Goal: Find contact information: Find contact information

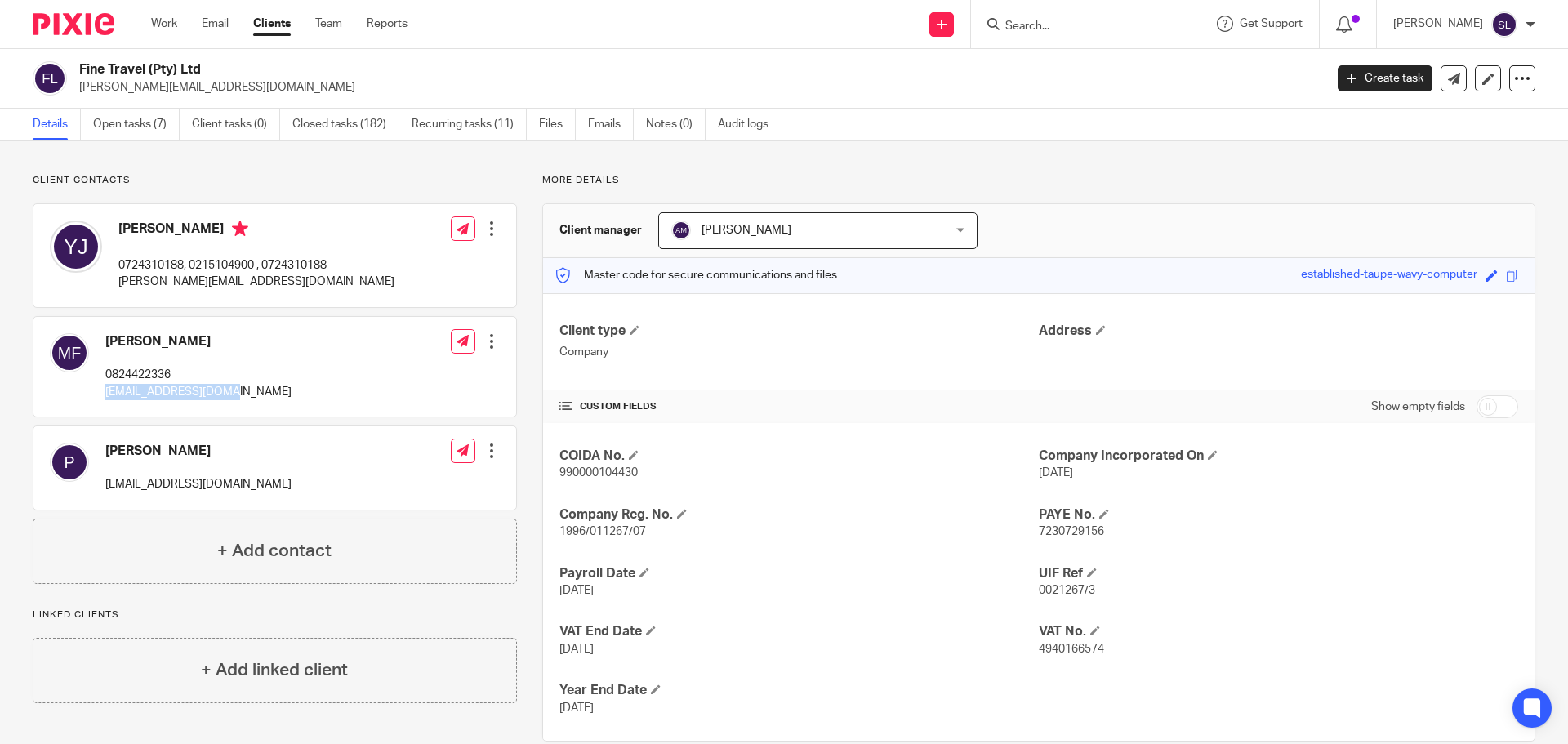
drag, startPoint x: 109, startPoint y: 390, endPoint x: 262, endPoint y: 398, distance: 153.2
click at [262, 398] on div "[PERSON_NAME] 0824422336 [EMAIL_ADDRESS][DOMAIN_NAME] Edit contact Create clien…" at bounding box center [274, 367] width 483 height 100
copy p "[EMAIL_ADDRESS][DOMAIN_NAME]"
drag, startPoint x: 79, startPoint y: 66, endPoint x: 202, endPoint y: 74, distance: 123.3
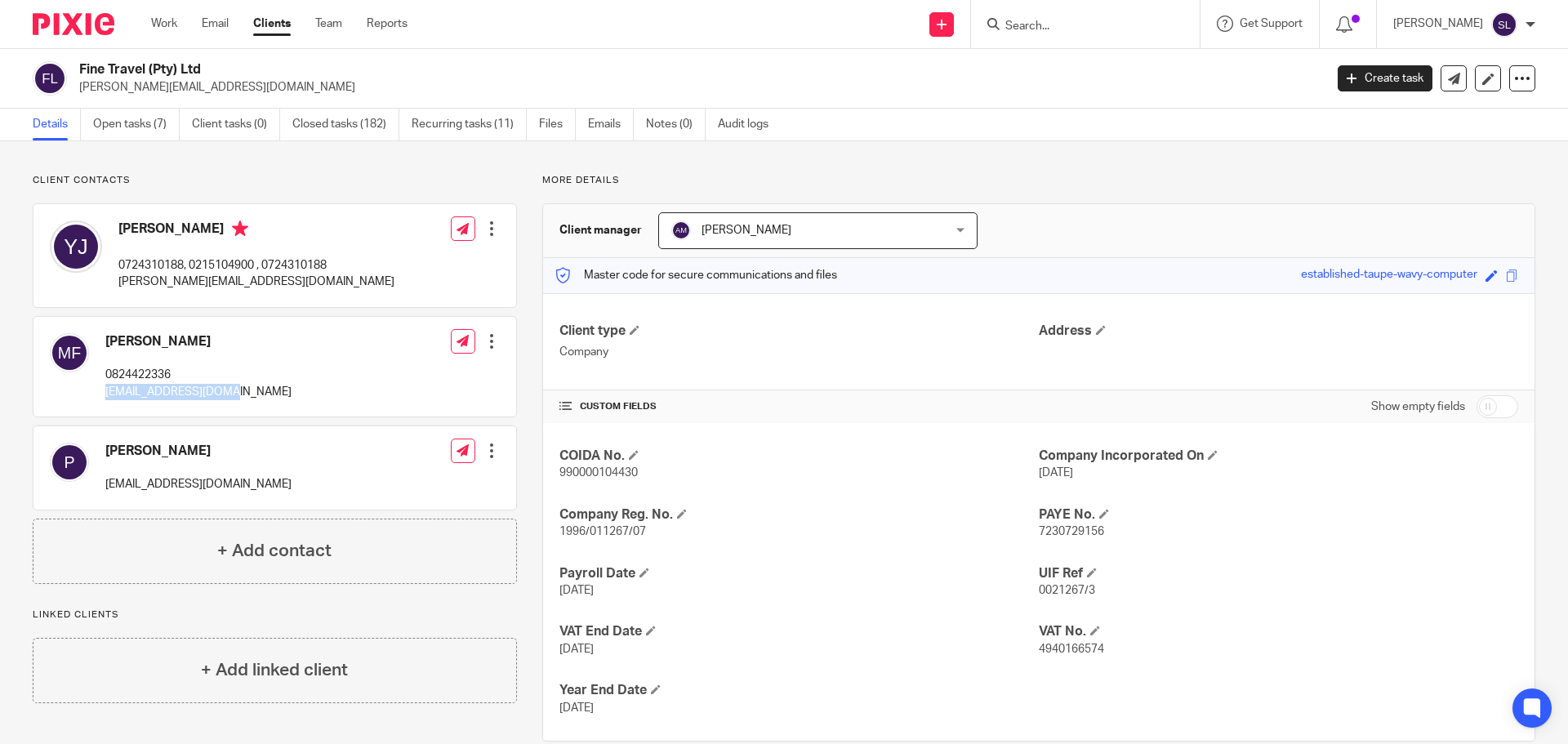
click at [202, 74] on h2 "Fine Travel (Pty) Ltd" at bounding box center [572, 70] width 987 height 17
copy h2 "Fine Travel (Pty) Ltd"
click at [135, 392] on p "[EMAIL_ADDRESS][DOMAIN_NAME]" at bounding box center [199, 392] width 187 height 16
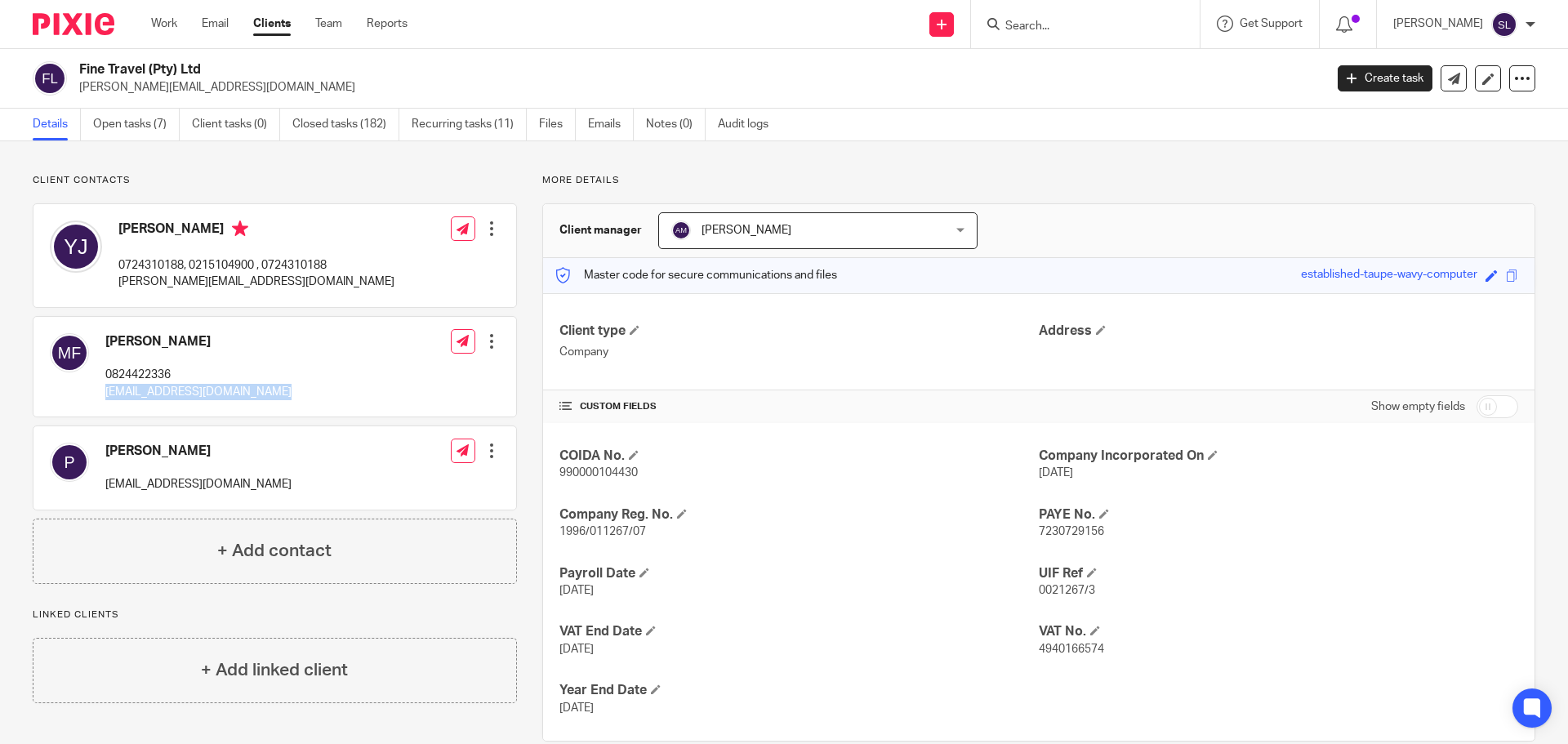
copy div "[EMAIL_ADDRESS][DOMAIN_NAME]"
click at [146, 280] on p "[PERSON_NAME][EMAIL_ADDRESS][DOMAIN_NAME]" at bounding box center [256, 281] width 276 height 16
copy div "[PERSON_NAME][EMAIL_ADDRESS][DOMAIN_NAME]"
